Goal: Task Accomplishment & Management: Manage account settings

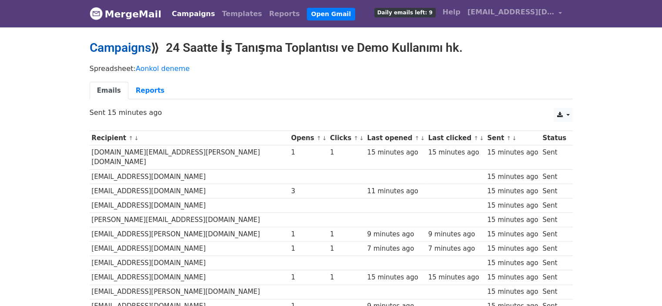
click at [132, 47] on link "Campaigns" at bounding box center [120, 47] width 61 height 14
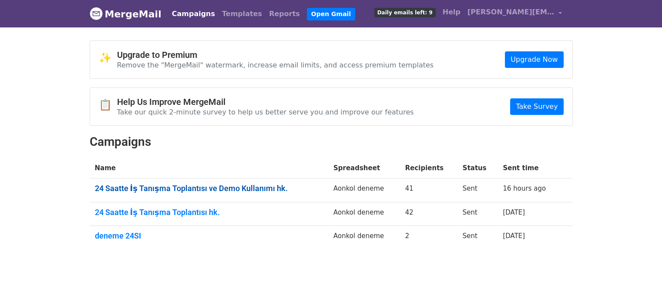
click at [235, 185] on link "24 Saatte İş Tanışma Toplantısı ve Demo Kullanımı hk." at bounding box center [209, 189] width 228 height 10
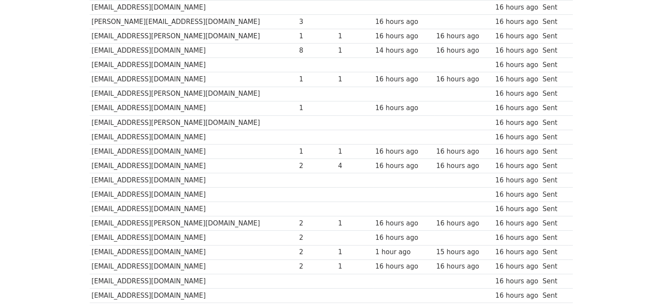
scroll to position [67, 0]
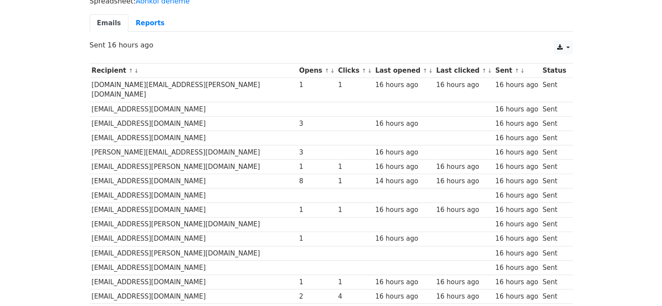
click at [195, 116] on td "[EMAIL_ADDRESS][DOMAIN_NAME]" at bounding box center [194, 123] width 208 height 14
click at [161, 116] on td "[EMAIL_ADDRESS][DOMAIN_NAME]" at bounding box center [194, 123] width 208 height 14
click at [297, 131] on td at bounding box center [316, 138] width 39 height 14
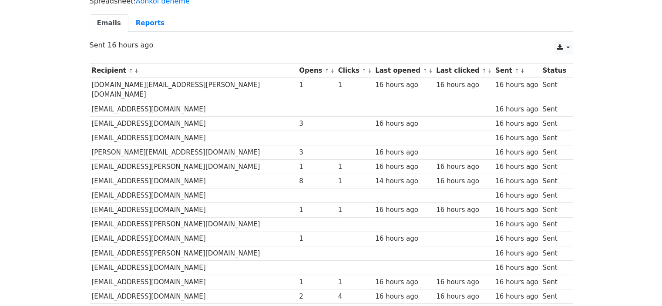
click at [161, 116] on td "[EMAIL_ADDRESS][DOMAIN_NAME]" at bounding box center [194, 123] width 208 height 14
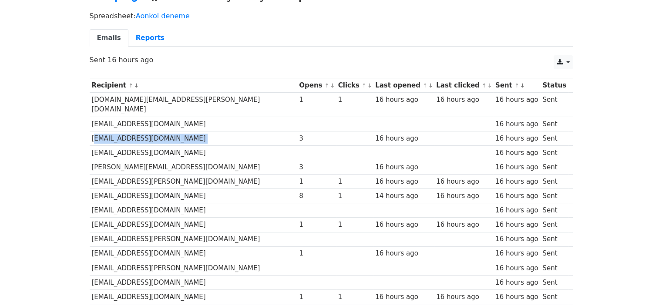
scroll to position [0, 0]
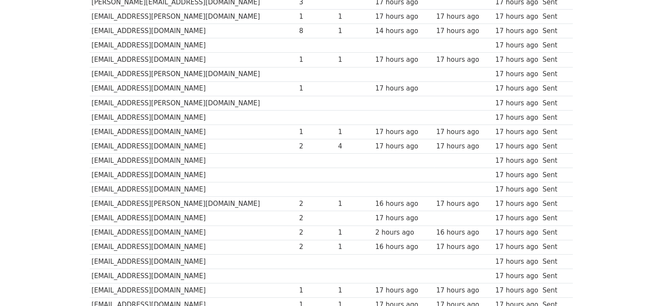
scroll to position [305, 0]
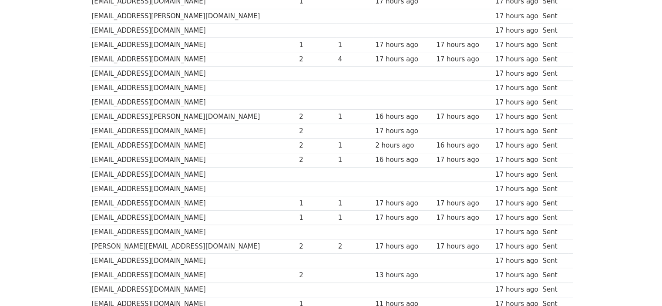
click at [183, 138] on td "[EMAIL_ADDRESS][DOMAIN_NAME]" at bounding box center [194, 145] width 208 height 14
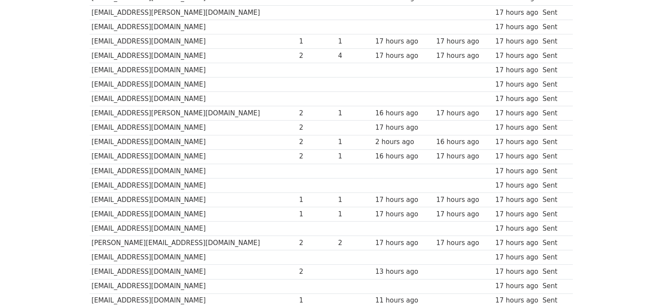
scroll to position [198, 0]
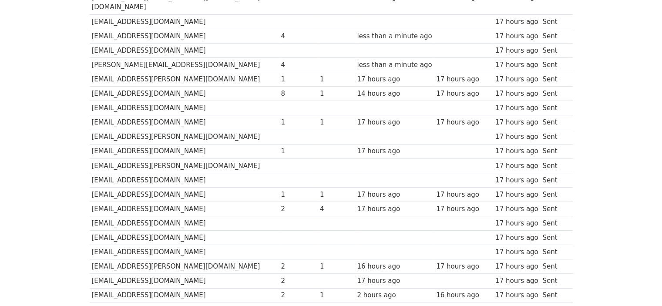
scroll to position [108, 0]
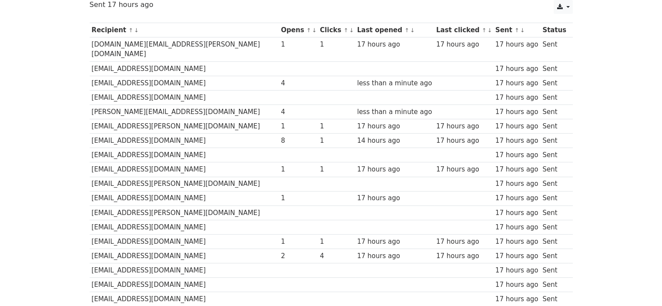
click at [281, 78] on div "4" at bounding box center [298, 83] width 35 height 10
click at [357, 78] on div "less than a minute ago" at bounding box center [394, 83] width 75 height 10
click at [279, 63] on td at bounding box center [298, 68] width 39 height 14
click at [279, 76] on td "4" at bounding box center [298, 83] width 39 height 14
click at [281, 78] on div "4" at bounding box center [298, 83] width 35 height 10
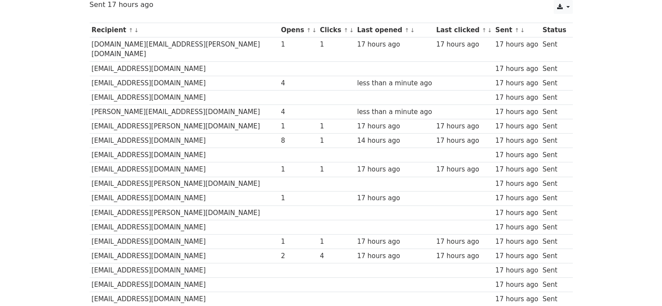
click at [318, 76] on td at bounding box center [336, 83] width 37 height 14
click at [320, 121] on div "1" at bounding box center [336, 126] width 33 height 10
click at [357, 136] on div "14 hours ago" at bounding box center [394, 141] width 75 height 10
click at [281, 136] on div "8" at bounding box center [298, 141] width 35 height 10
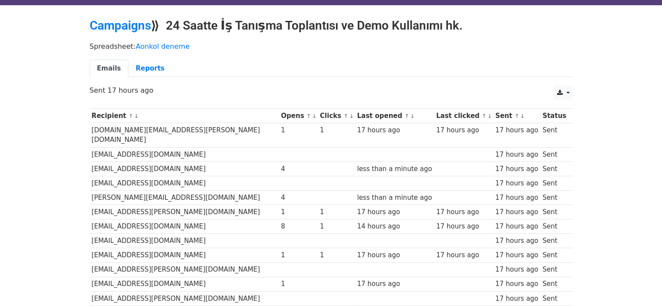
scroll to position [21, 0]
